Goal: Transaction & Acquisition: Purchase product/service

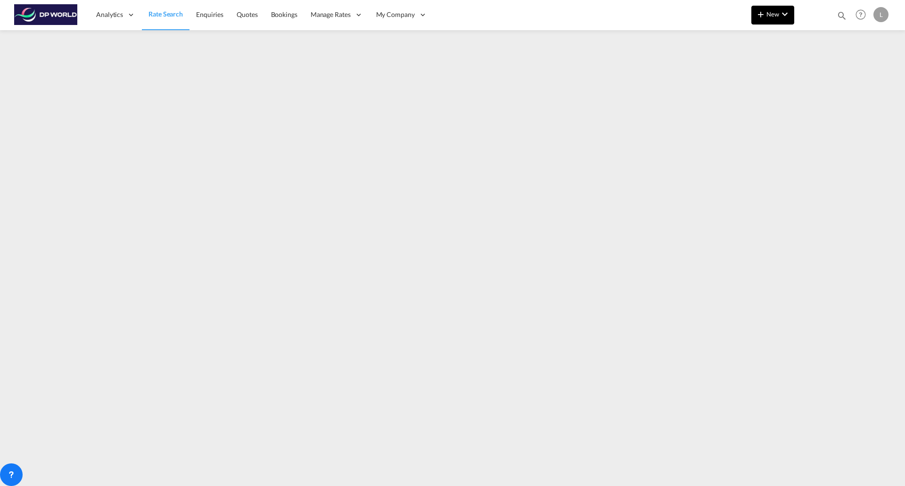
click at [769, 15] on span "New" at bounding box center [772, 14] width 35 height 8
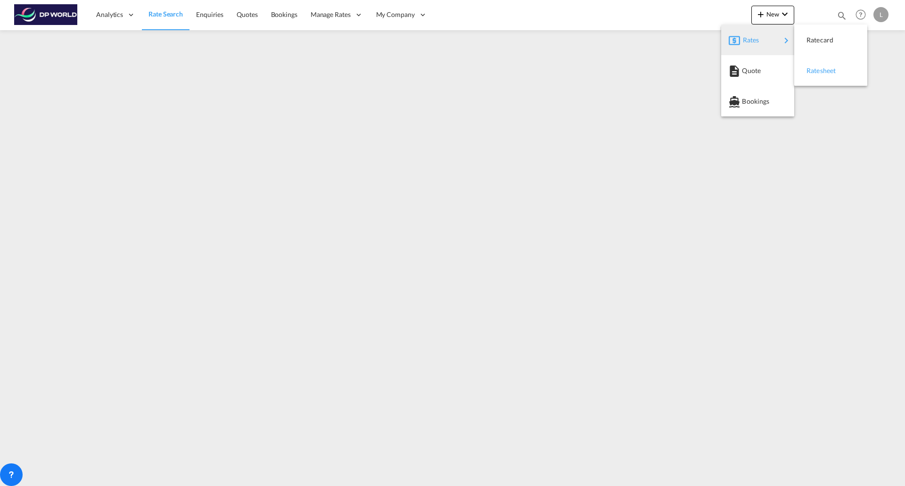
click at [814, 72] on span "Ratesheet" at bounding box center [811, 70] width 10 height 19
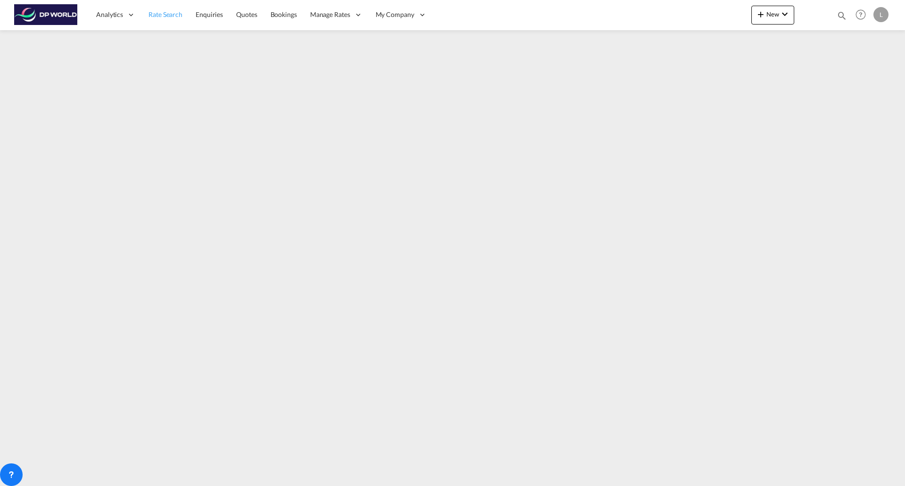
click at [167, 15] on span "Rate Search" at bounding box center [165, 14] width 34 height 8
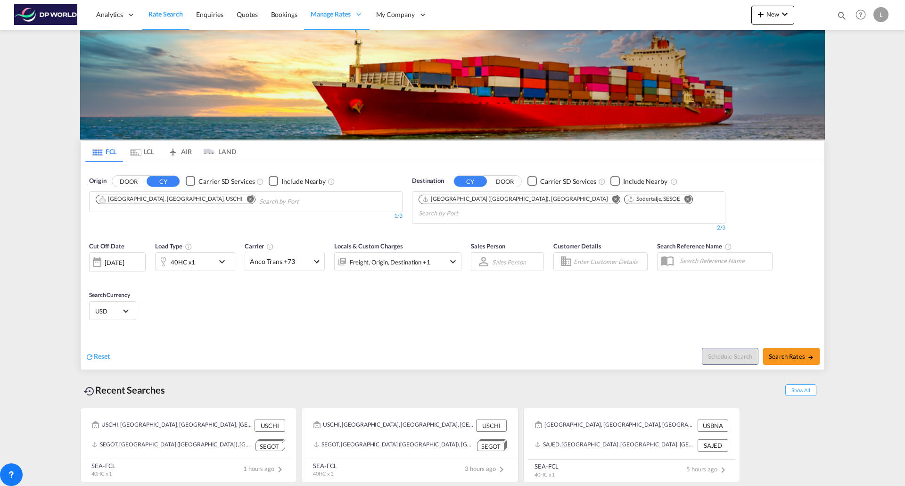
click at [612, 197] on md-icon "Remove" at bounding box center [615, 198] width 7 height 7
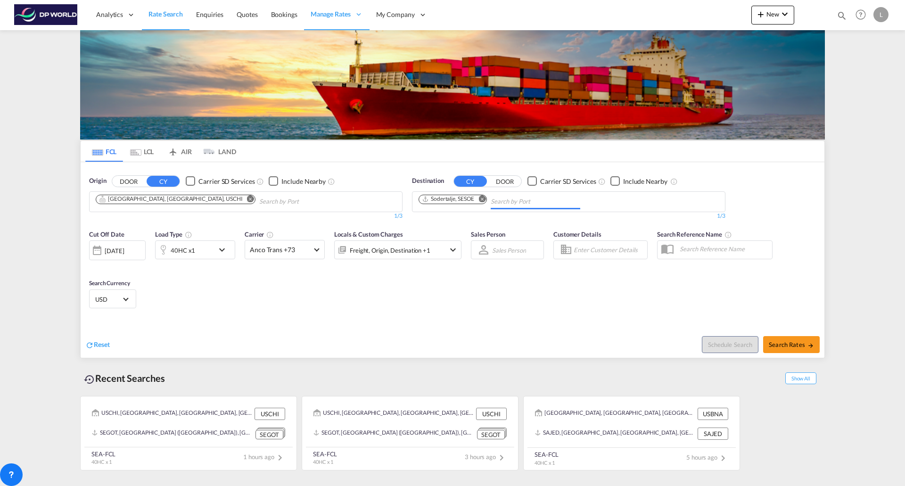
click at [485, 200] on md-icon "Remove" at bounding box center [481, 198] width 7 height 7
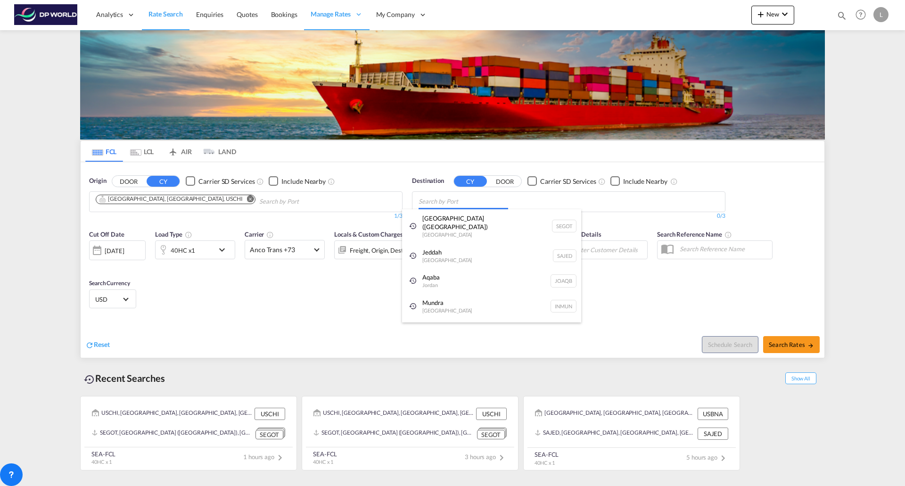
click at [468, 199] on body "Analytics Reports Dashboard Rate Search Enquiries Quotes Bookings" at bounding box center [452, 243] width 905 height 486
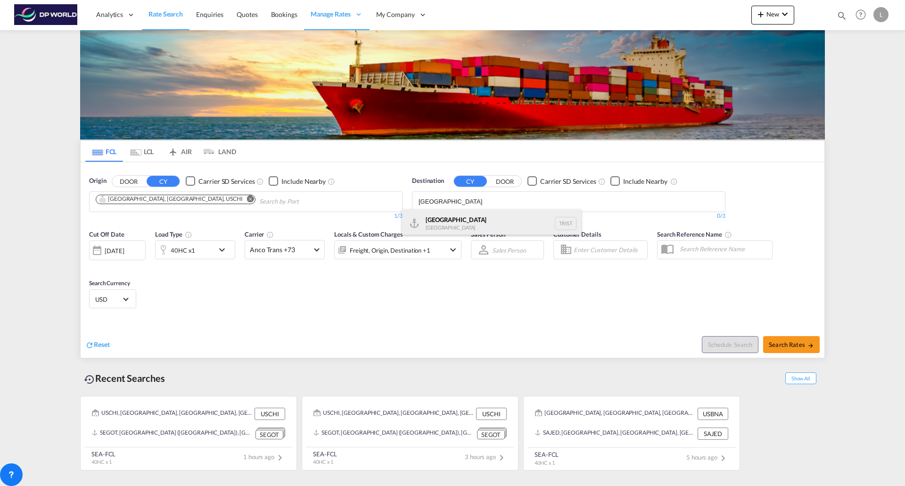
type input "[GEOGRAPHIC_DATA]"
click at [458, 222] on div "[GEOGRAPHIC_DATA] [GEOGRAPHIC_DATA] TRIST" at bounding box center [491, 223] width 179 height 28
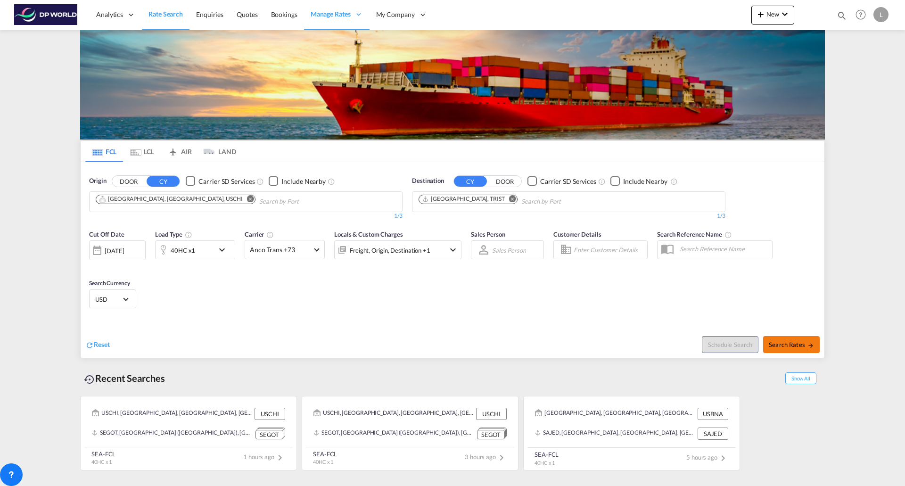
click at [780, 347] on span "Search Rates" at bounding box center [791, 345] width 45 height 8
type input "USCHI to TRIST / [DATE]"
